Goal: Task Accomplishment & Management: Complete application form

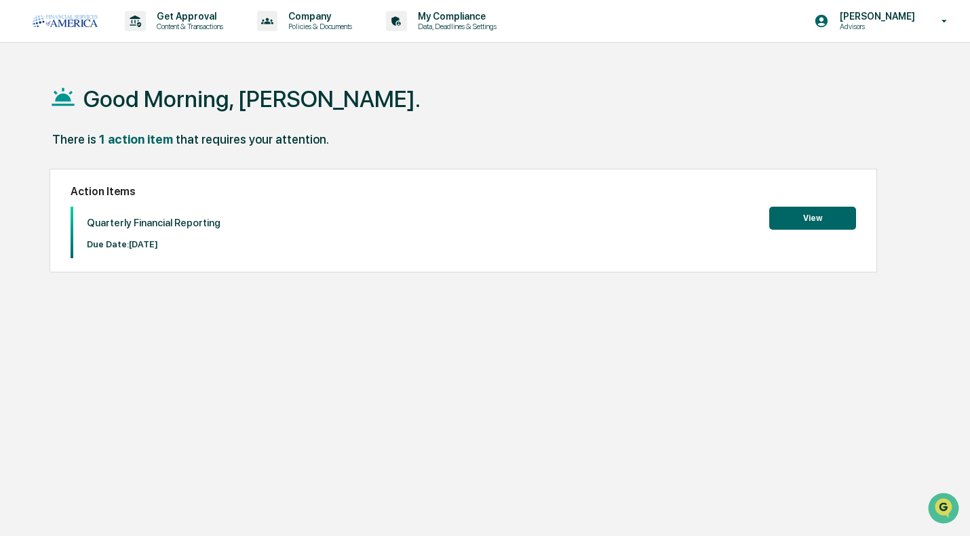
click at [841, 225] on button "View" at bounding box center [812, 218] width 87 height 23
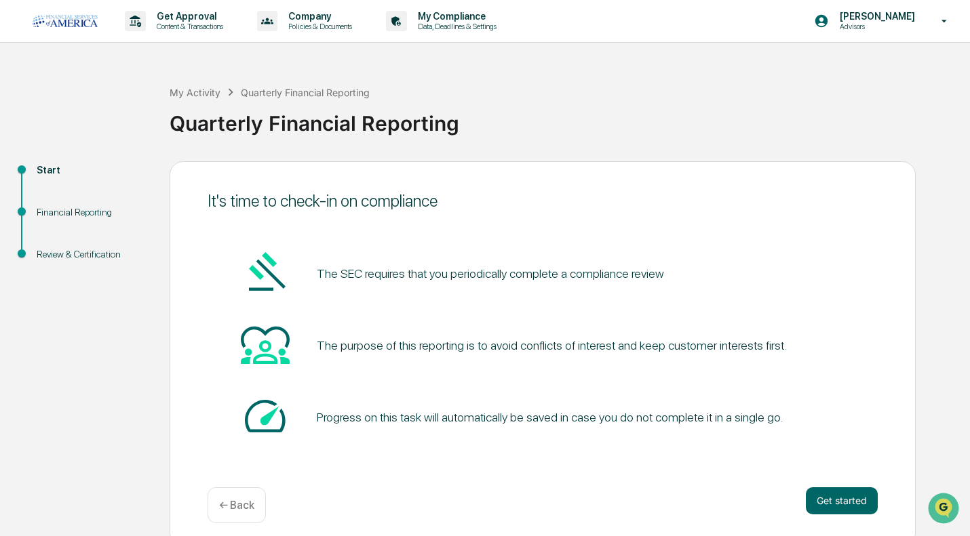
scroll to position [10, 0]
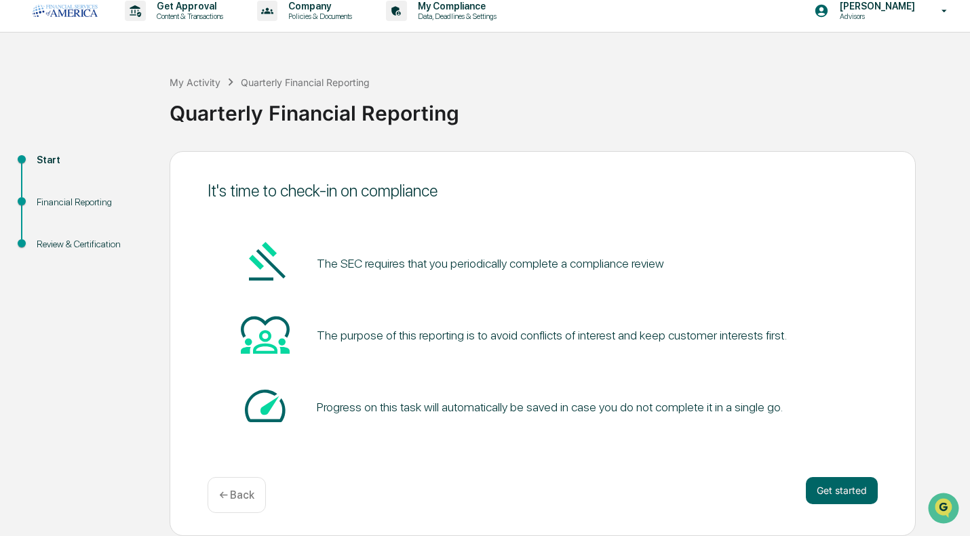
click at [802, 492] on div "Get started ← Back" at bounding box center [542, 495] width 670 height 36
click at [820, 492] on button "Get started" at bounding box center [842, 490] width 72 height 27
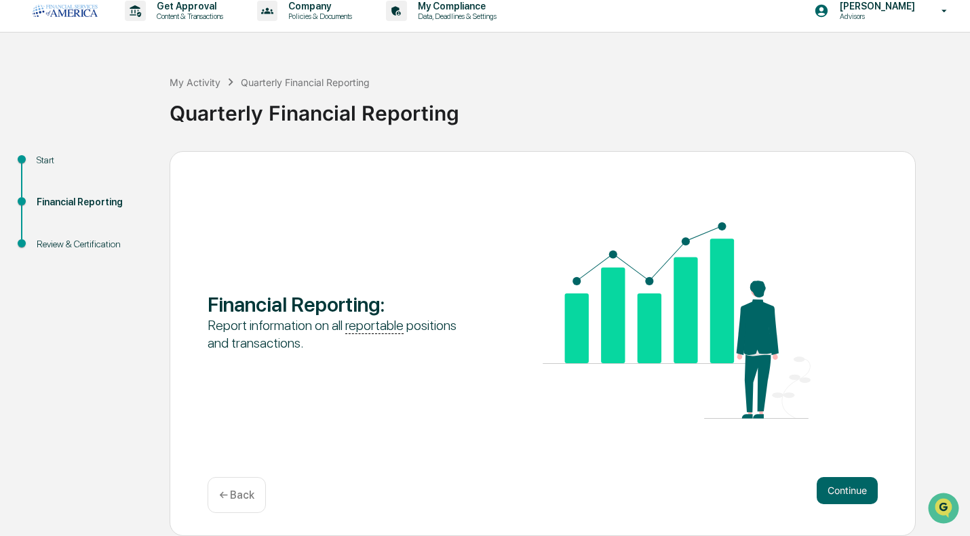
click at [820, 492] on button "Continue" at bounding box center [846, 490] width 61 height 27
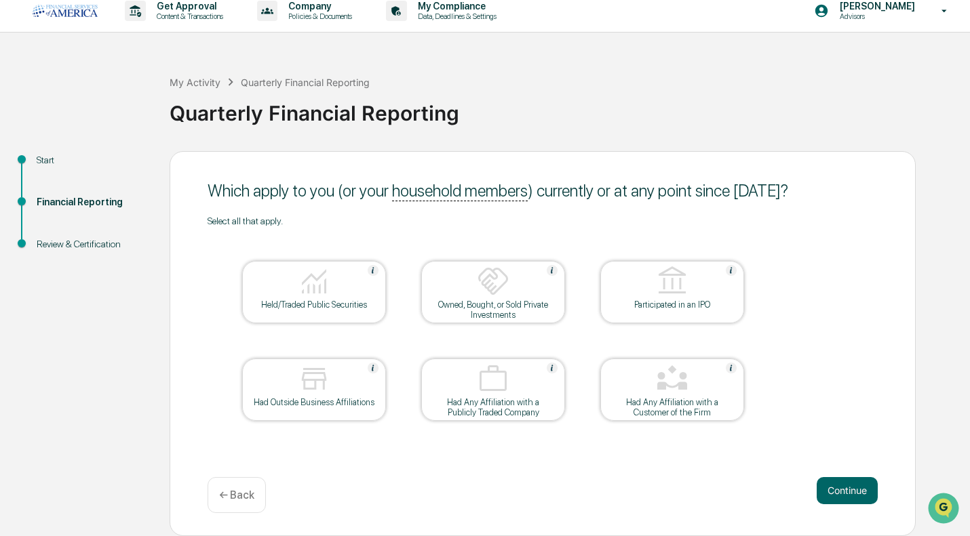
click at [843, 490] on button "Continue" at bounding box center [846, 490] width 61 height 27
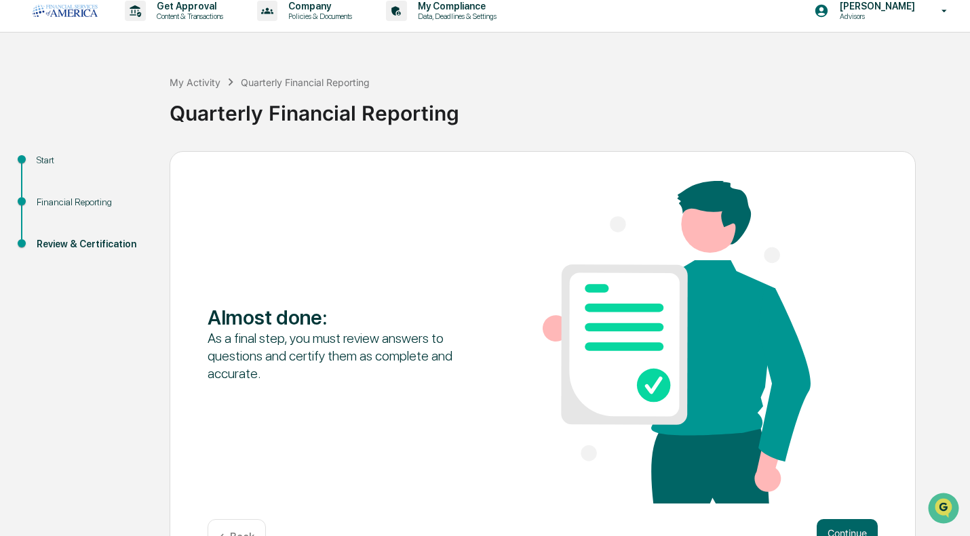
scroll to position [53, 0]
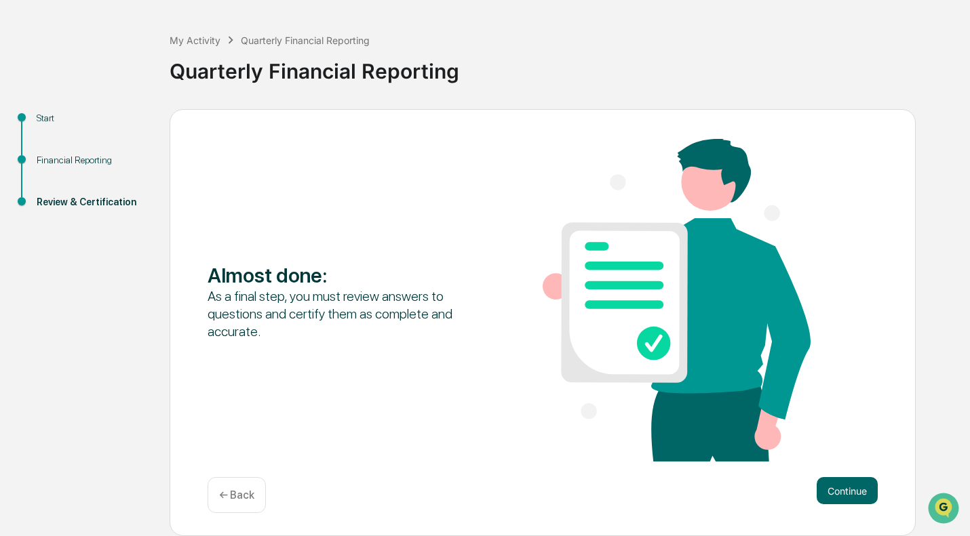
click at [858, 497] on button "Continue" at bounding box center [846, 490] width 61 height 27
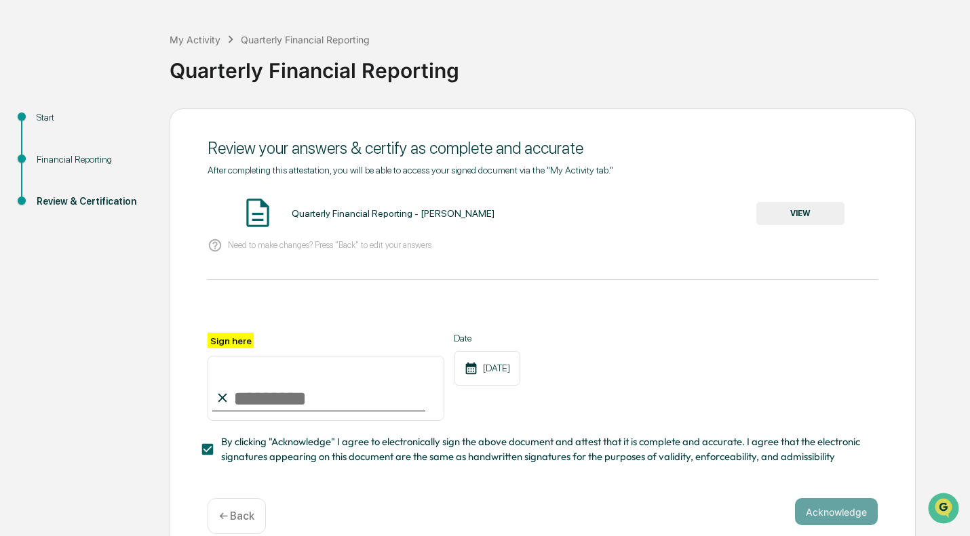
click at [331, 384] on input "Sign here" at bounding box center [325, 388] width 237 height 65
type input "**********"
click at [831, 520] on button "Acknowledge" at bounding box center [836, 511] width 83 height 27
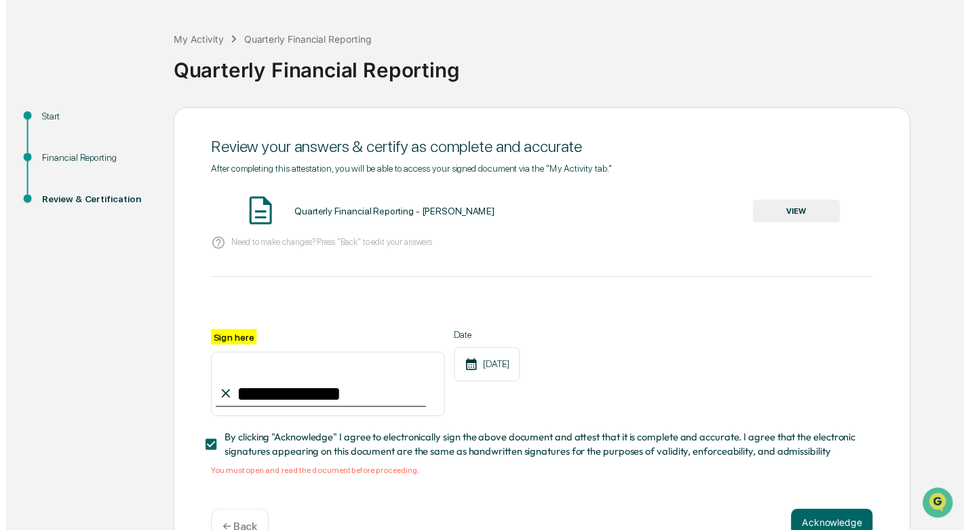
scroll to position [97, 0]
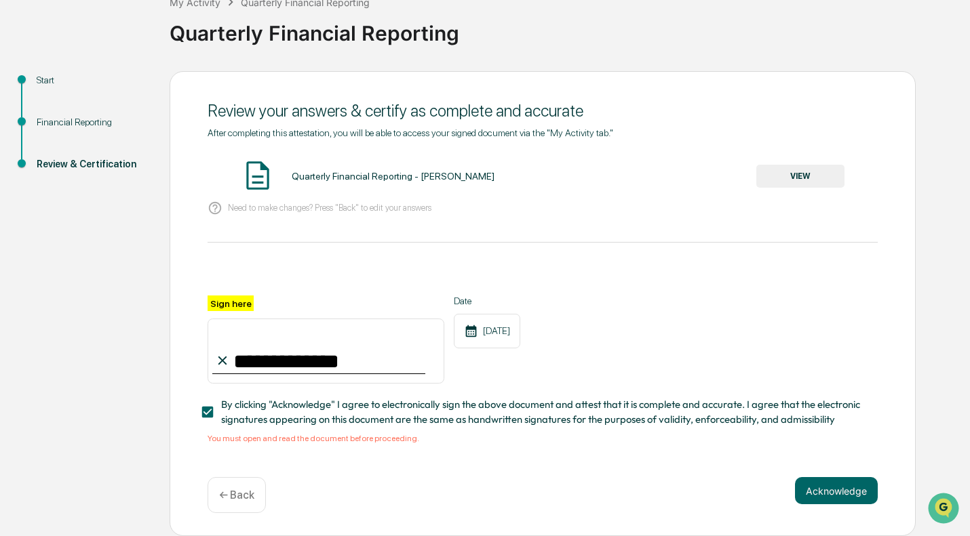
click at [818, 488] on button "Acknowledge" at bounding box center [836, 490] width 83 height 27
drag, startPoint x: 818, startPoint y: 488, endPoint x: 899, endPoint y: 421, distance: 105.0
click at [899, 421] on div "**********" at bounding box center [543, 304] width 746 height 466
click at [822, 177] on button "VIEW" at bounding box center [800, 176] width 88 height 23
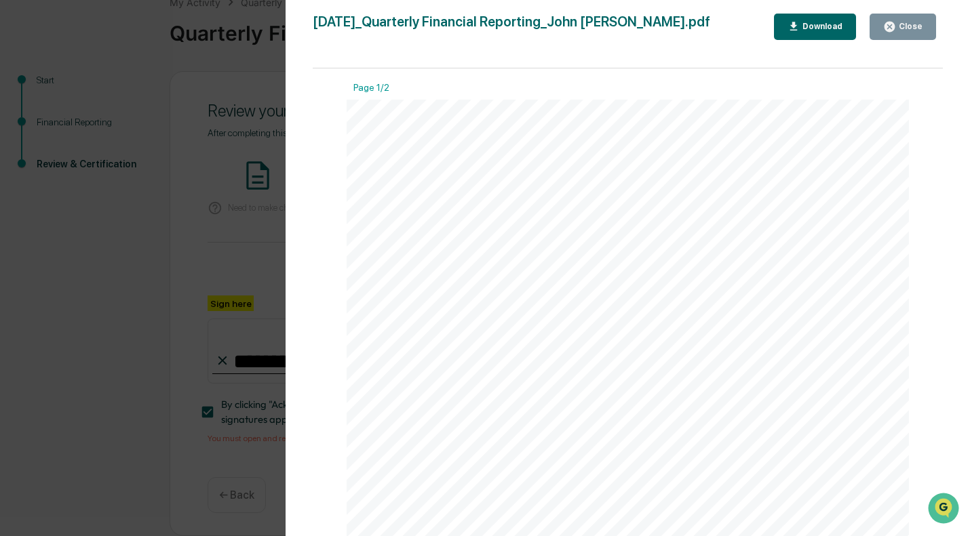
click at [889, 28] on icon "button" at bounding box center [889, 27] width 10 height 10
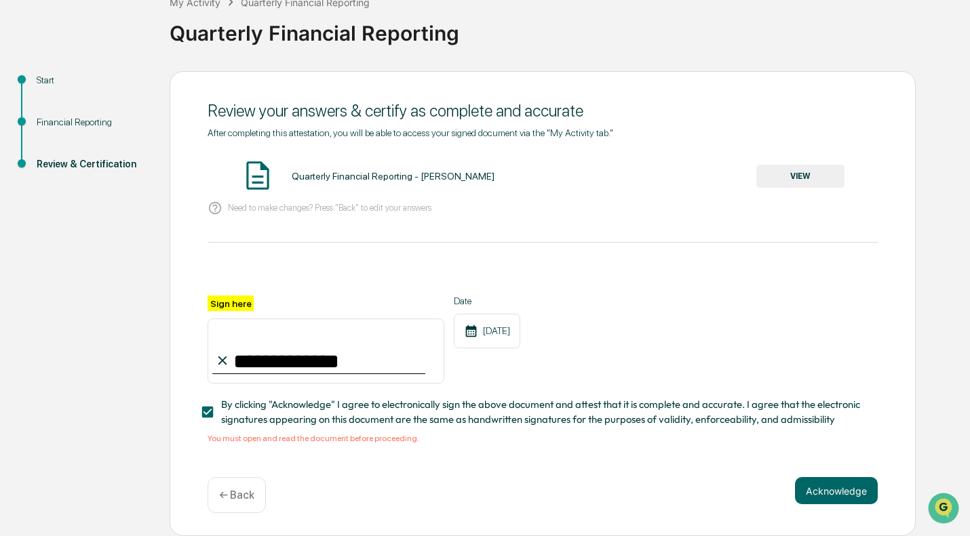
click at [820, 499] on button "Acknowledge" at bounding box center [836, 490] width 83 height 27
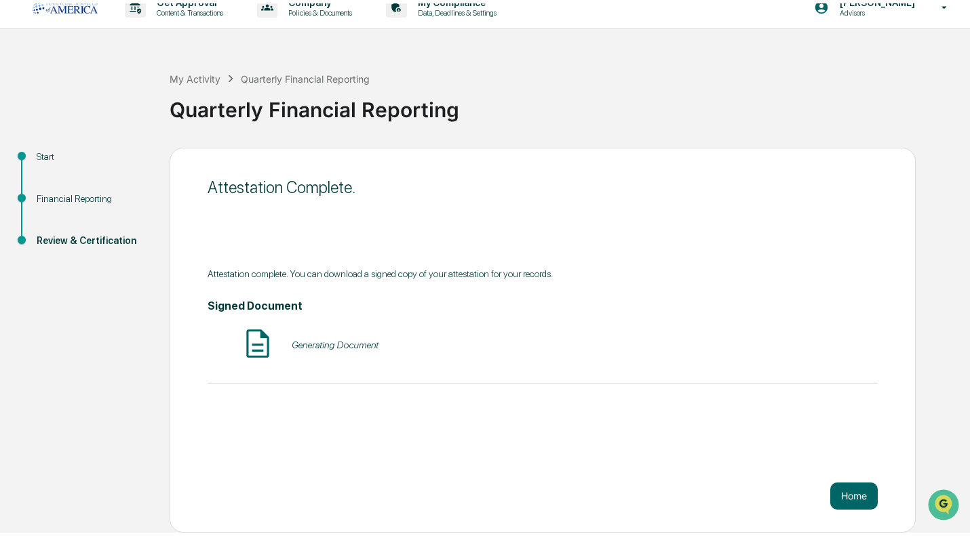
scroll to position [10, 0]
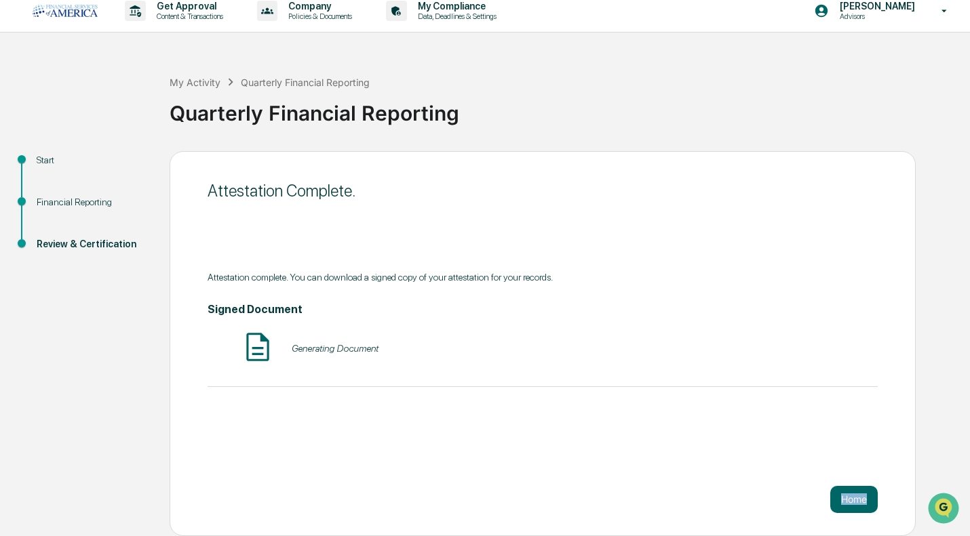
click at [820, 499] on div "Home" at bounding box center [542, 499] width 670 height 27
click at [648, 440] on div "Attestation Complete. Attestation complete. You can download a signed copy of y…" at bounding box center [543, 343] width 746 height 385
